Goal: Use online tool/utility: Utilize a website feature to perform a specific function

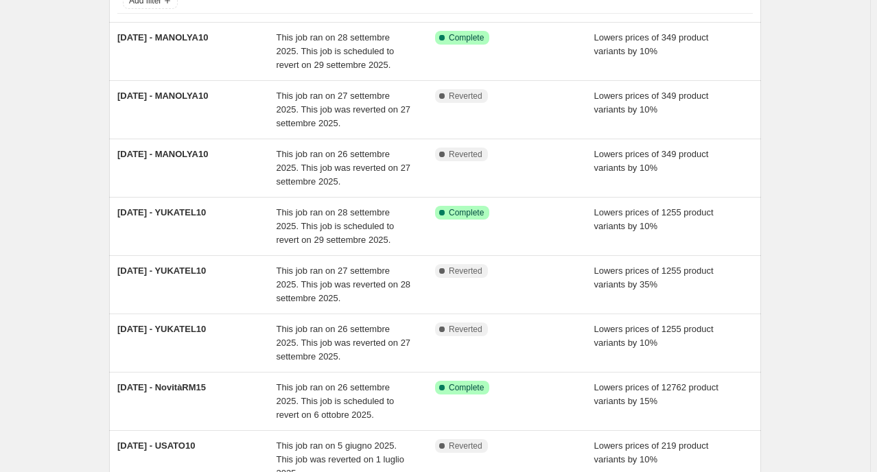
scroll to position [124, 0]
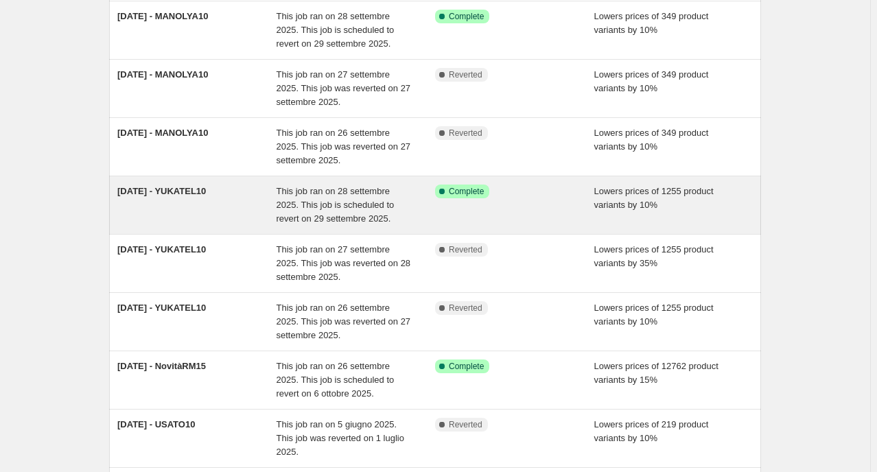
click at [518, 196] on div "Success Complete Complete" at bounding box center [504, 192] width 139 height 14
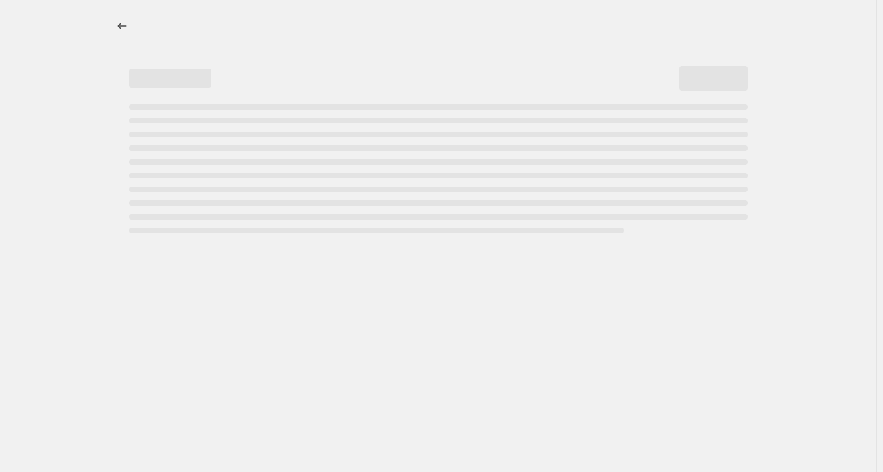
select select "percentage"
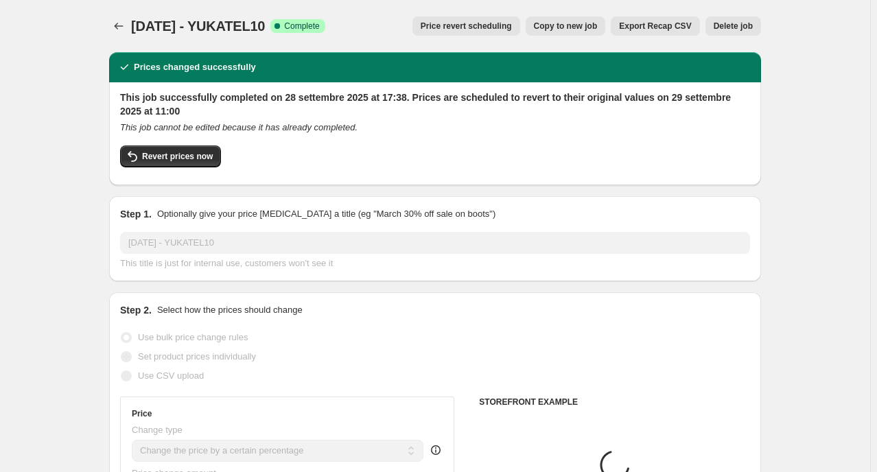
select select "collection"
click at [182, 161] on span "Revert prices now" at bounding box center [177, 156] width 71 height 11
checkbox input "false"
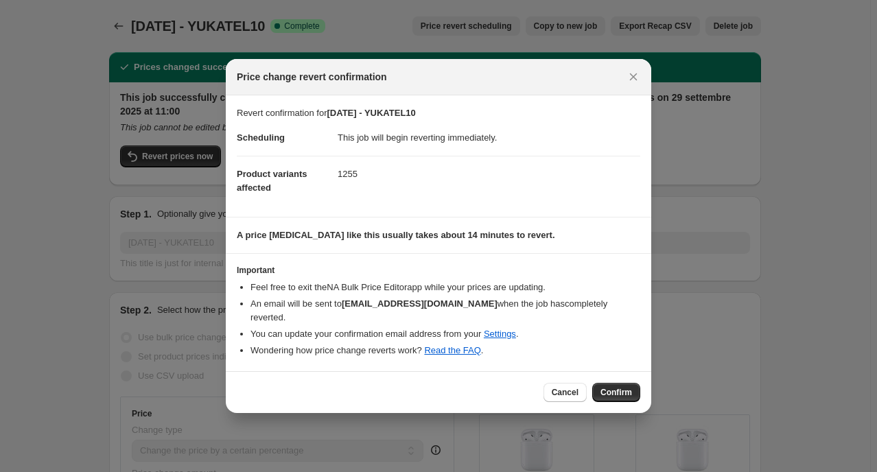
click at [609, 387] on span "Confirm" at bounding box center [616, 392] width 32 height 11
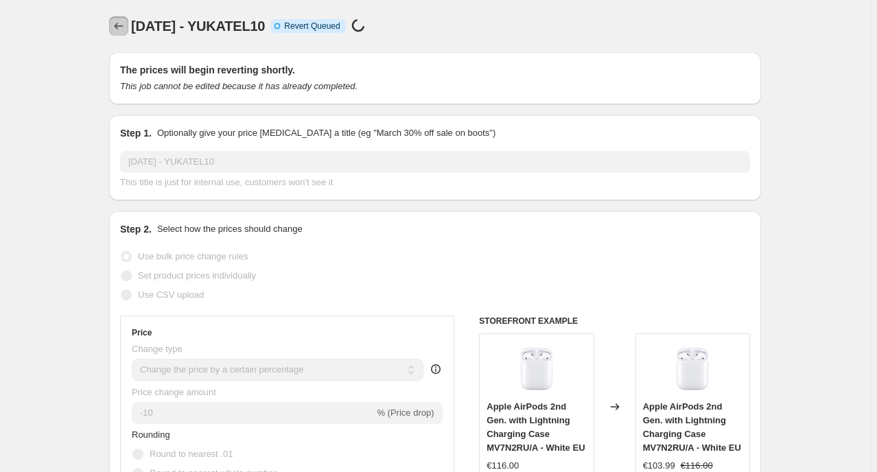
click at [123, 30] on icon "Price change jobs" at bounding box center [119, 26] width 14 height 14
